Goal: Transaction & Acquisition: Obtain resource

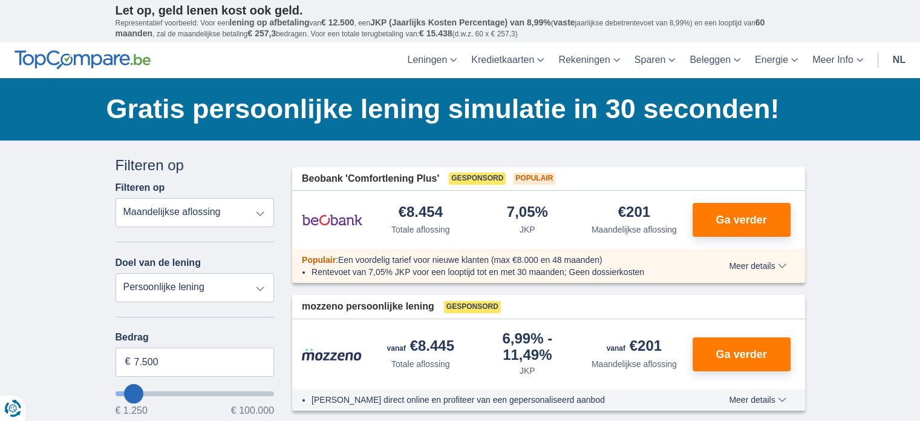
click at [240, 214] on select "Totale aflossing JKP Maandelijkse aflossing" at bounding box center [195, 212] width 159 height 29
select select "apr+"
click at [116, 198] on select "Totale aflossing JKP Maandelijkse aflossing" at bounding box center [195, 212] width 159 height 29
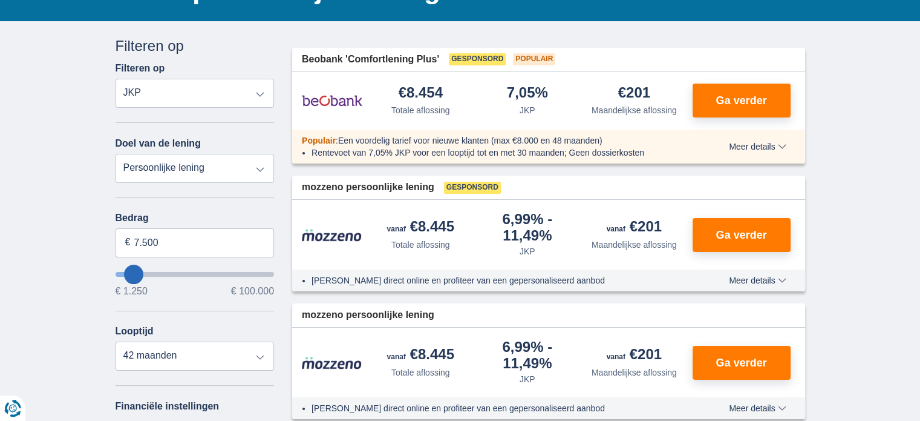
scroll to position [121, 0]
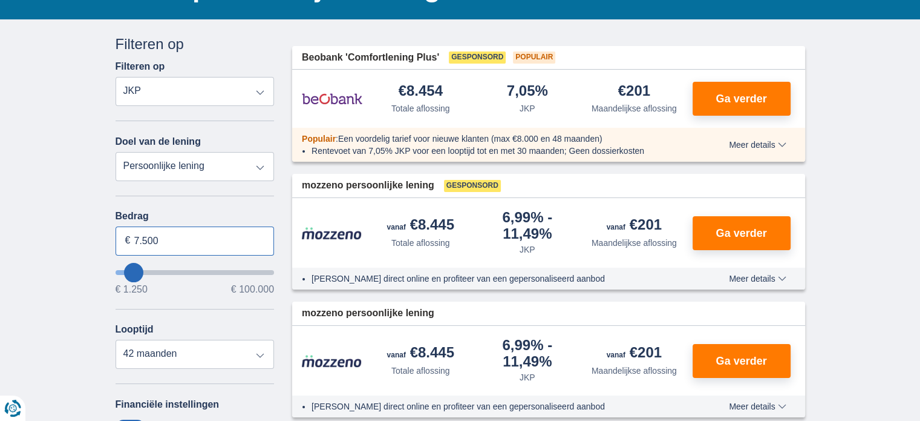
drag, startPoint x: 162, startPoint y: 237, endPoint x: 118, endPoint y: 237, distance: 43.6
click at [118, 237] on input "7.500" at bounding box center [195, 240] width 159 height 29
type input "10.000"
type input "10250"
select select "48"
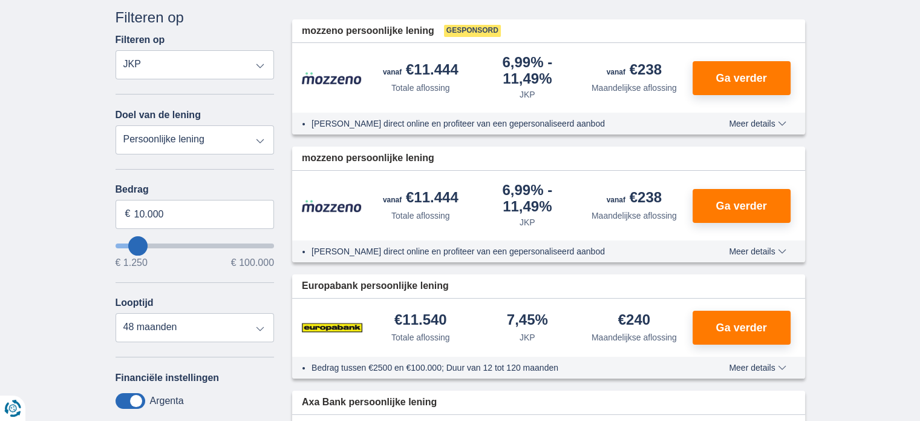
scroll to position [182, 0]
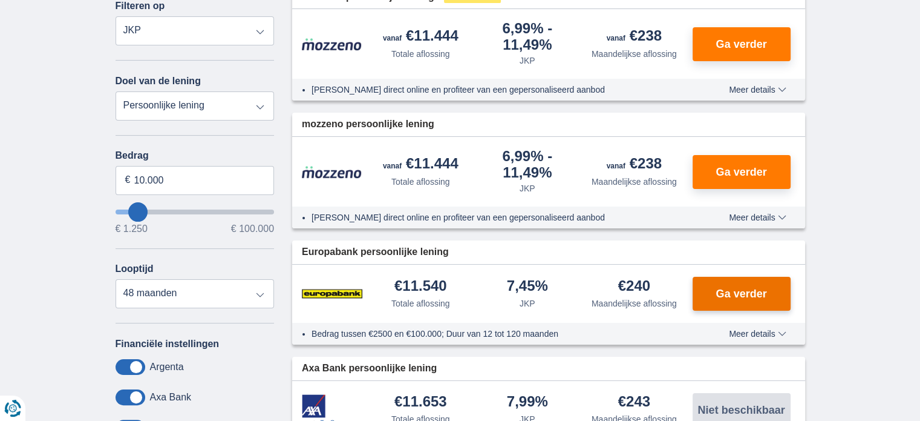
click at [753, 291] on span "Ga verder" at bounding box center [741, 293] width 51 height 11
